Goal: Information Seeking & Learning: Learn about a topic

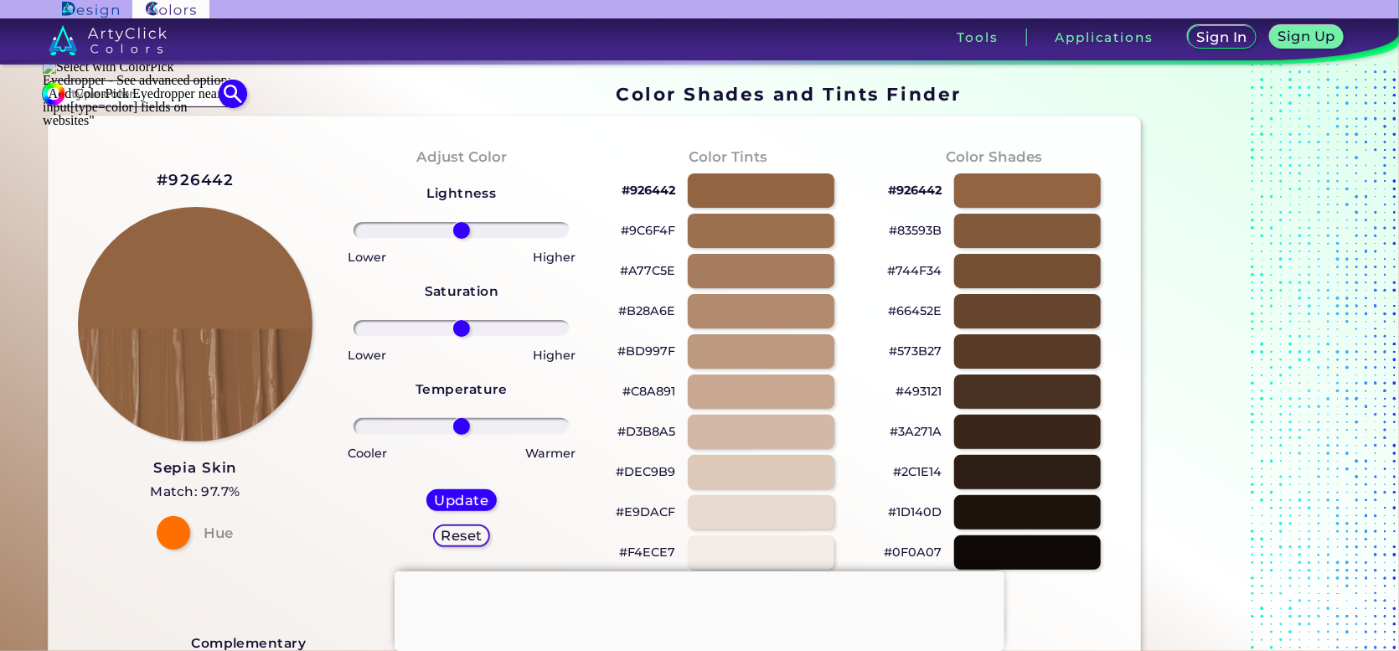
click at [84, 88] on input at bounding box center [143, 93] width 156 height 23
paste input "#5BCAFF"
type input "#5BCAFF"
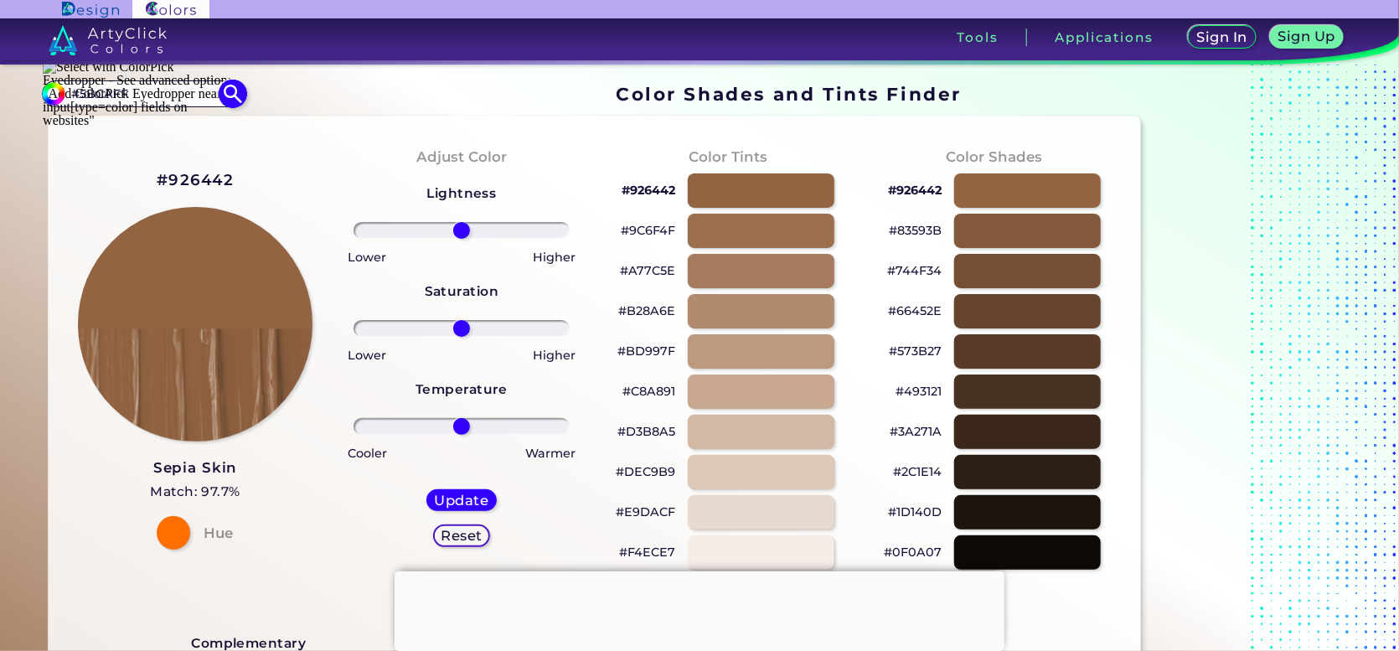
click at [230, 92] on img at bounding box center [232, 93] width 29 height 29
type input "#5bcaff"
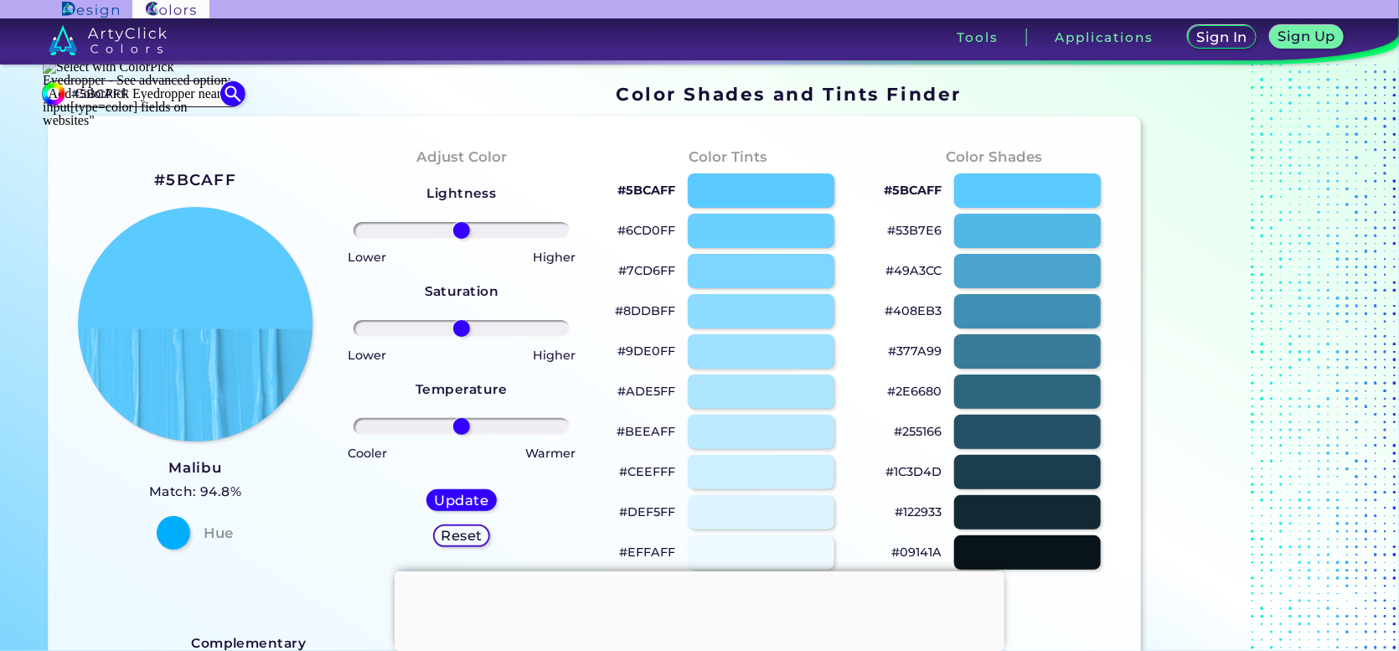
click at [225, 467] on h3 "Malibu" at bounding box center [195, 468] width 93 height 20
